Goal: Task Accomplishment & Management: Manage account settings

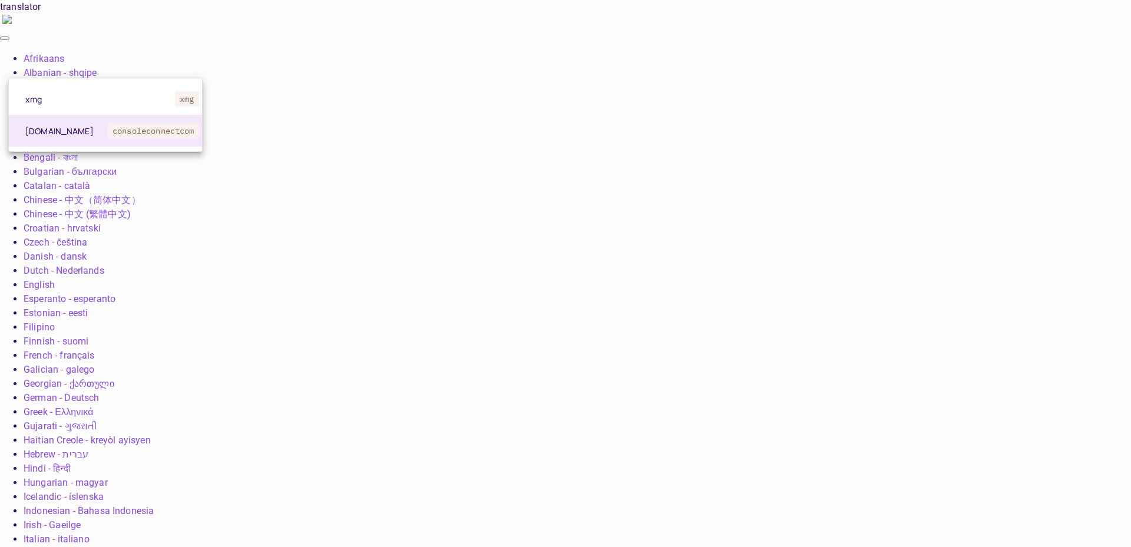
click at [65, 412] on div at bounding box center [565, 273] width 1131 height 547
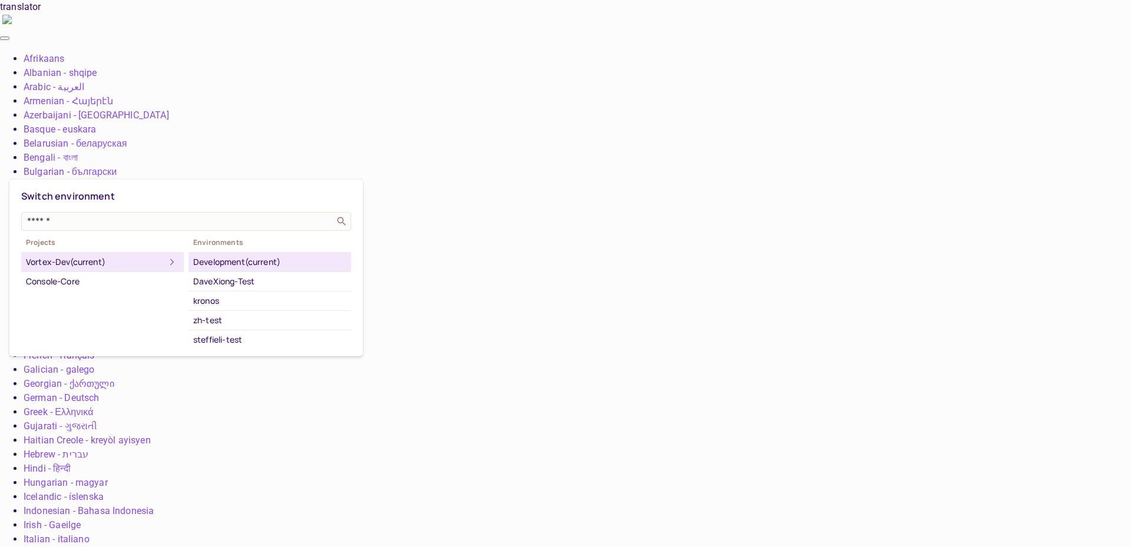
click at [69, 453] on div at bounding box center [565, 273] width 1131 height 547
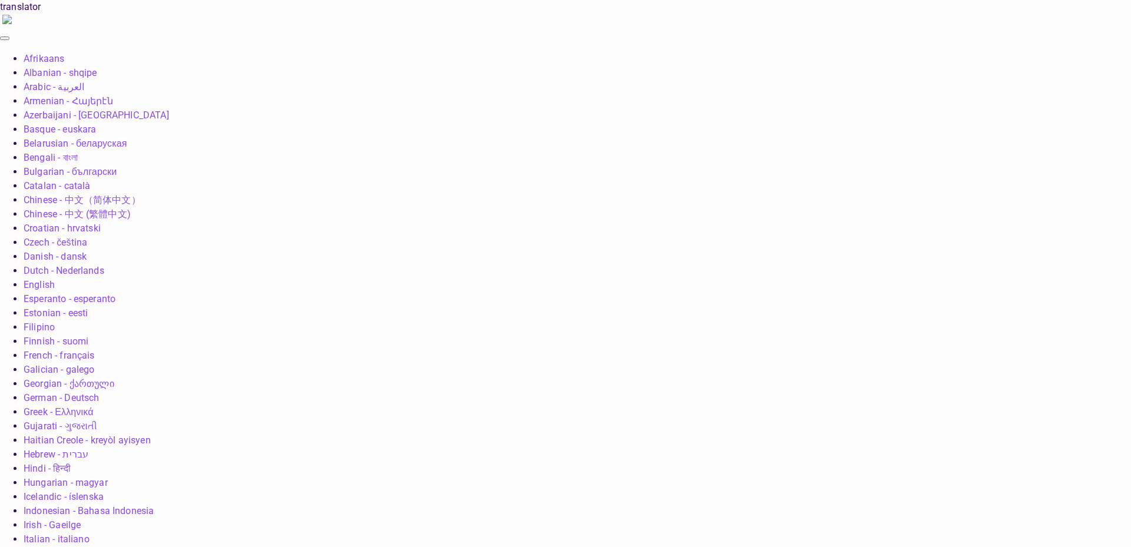
click at [377, 219] on div "Copy API Key" at bounding box center [397, 219] width 55 height 12
click at [1087, 532] on button "Save Changes" at bounding box center [1085, 528] width 72 height 19
